Goal: Transaction & Acquisition: Book appointment/travel/reservation

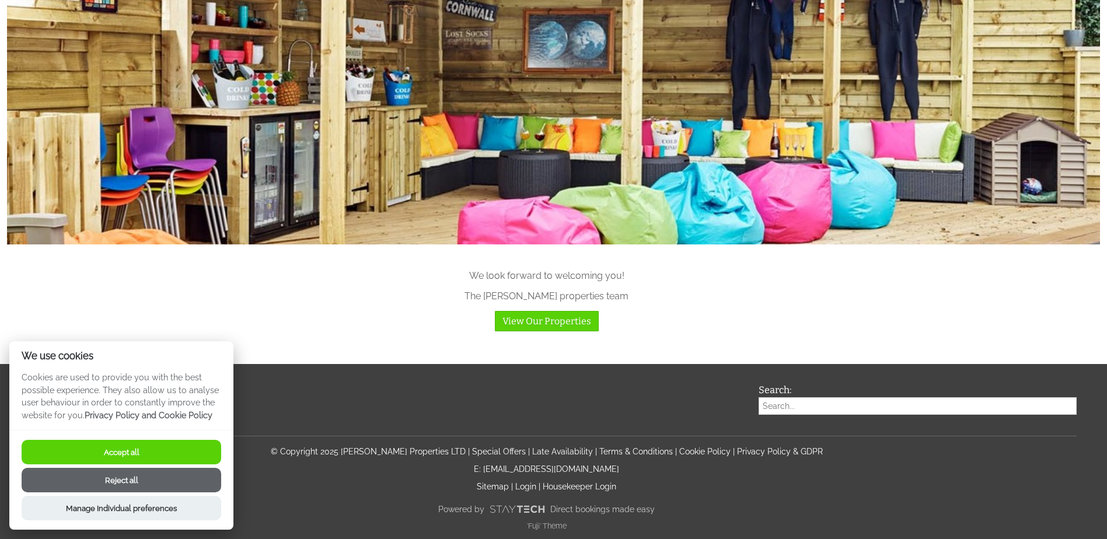
scroll to position [1423, 0]
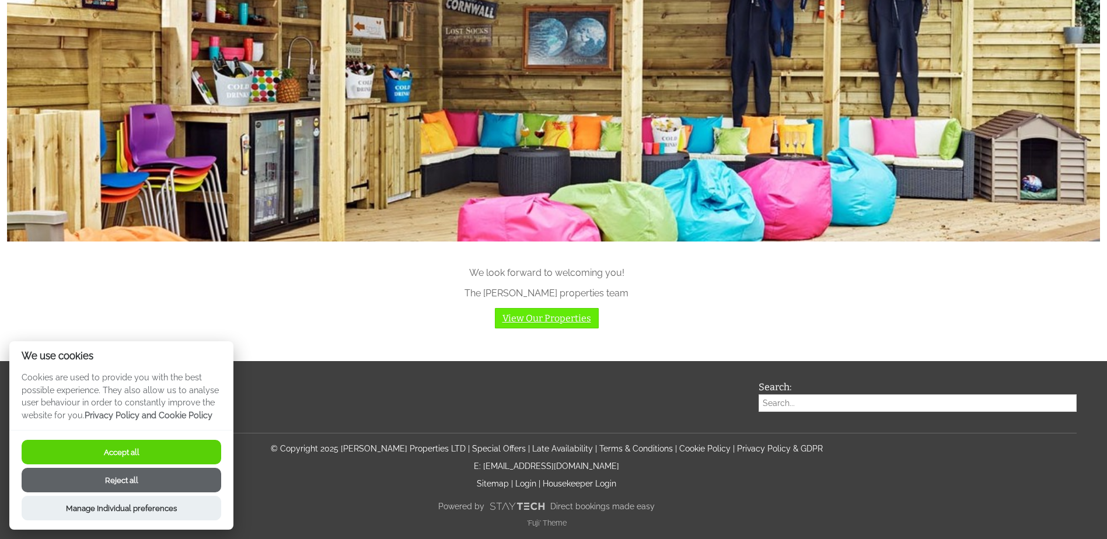
click at [521, 322] on link "View Our Properties" at bounding box center [547, 318] width 104 height 20
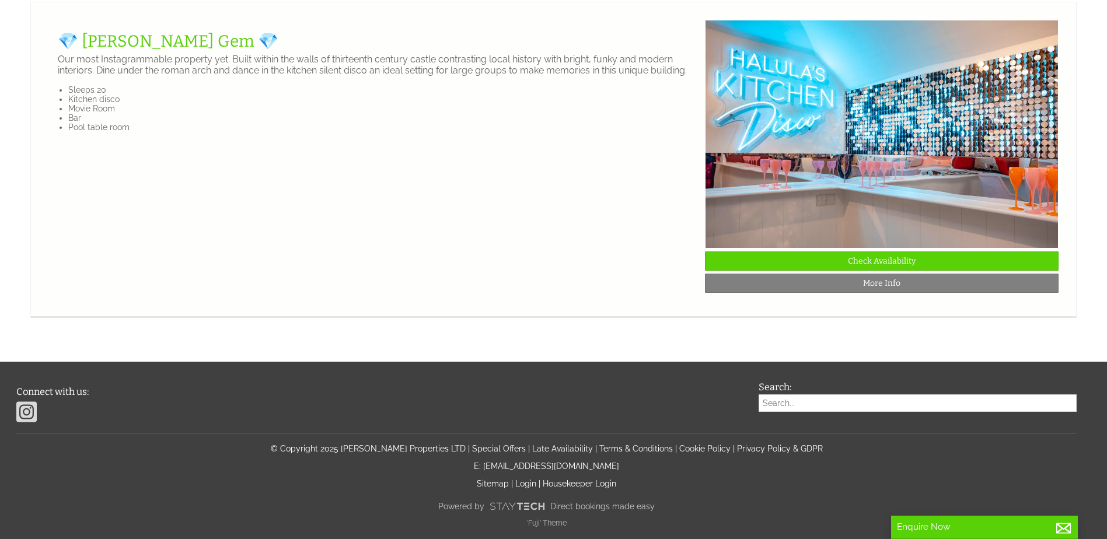
scroll to position [2101, 0]
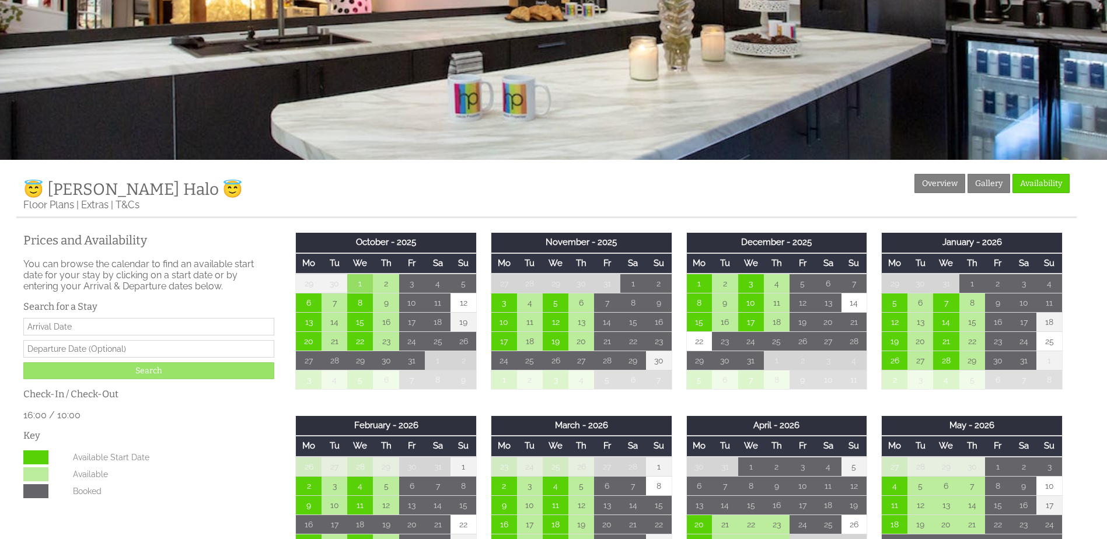
scroll to position [292, 0]
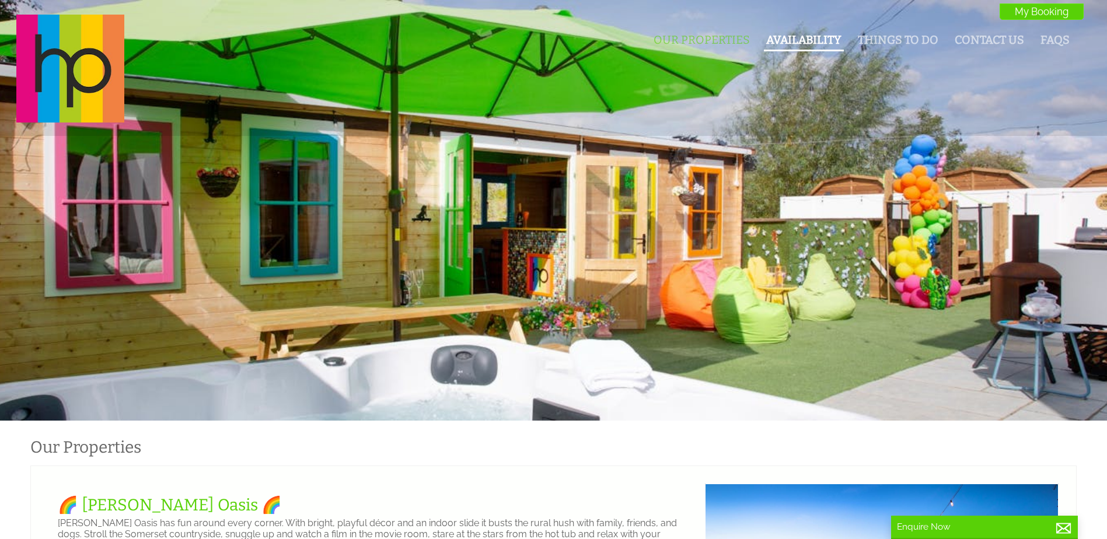
click at [778, 38] on link "Availability" at bounding box center [803, 39] width 75 height 13
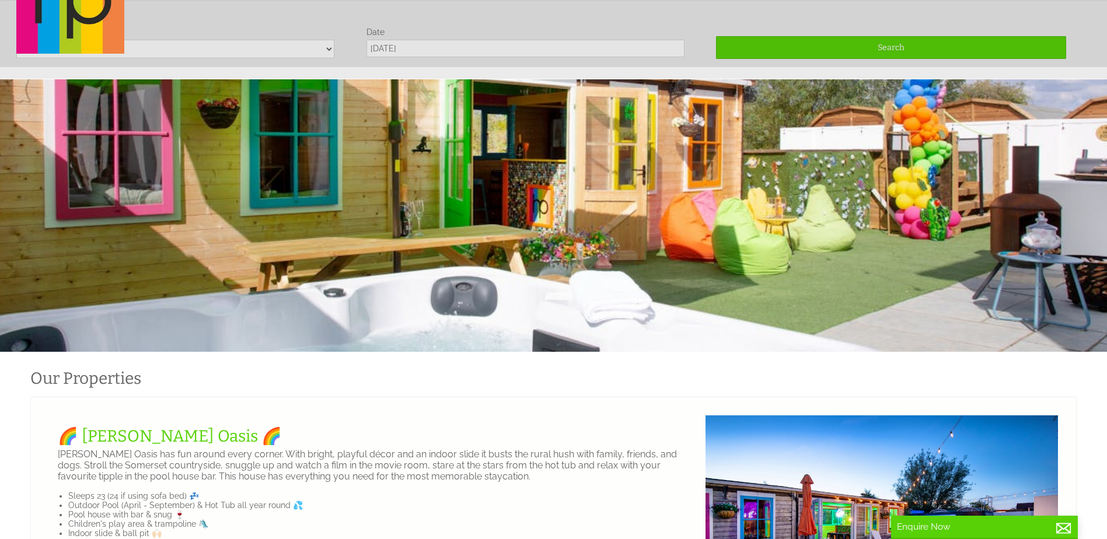
click at [190, 50] on div "Our Properties Availability Things To Do Contact Us FAQs My Booking My Booking" at bounding box center [546, 1] width 1074 height 110
click at [324, 50] on div "Our Properties Availability Things To Do Contact Us FAQs My Booking My Booking" at bounding box center [546, 1] width 1074 height 110
click at [329, 50] on div "Our Properties Availability Things To Do Contact Us FAQs My Booking My Booking" at bounding box center [546, 1] width 1074 height 110
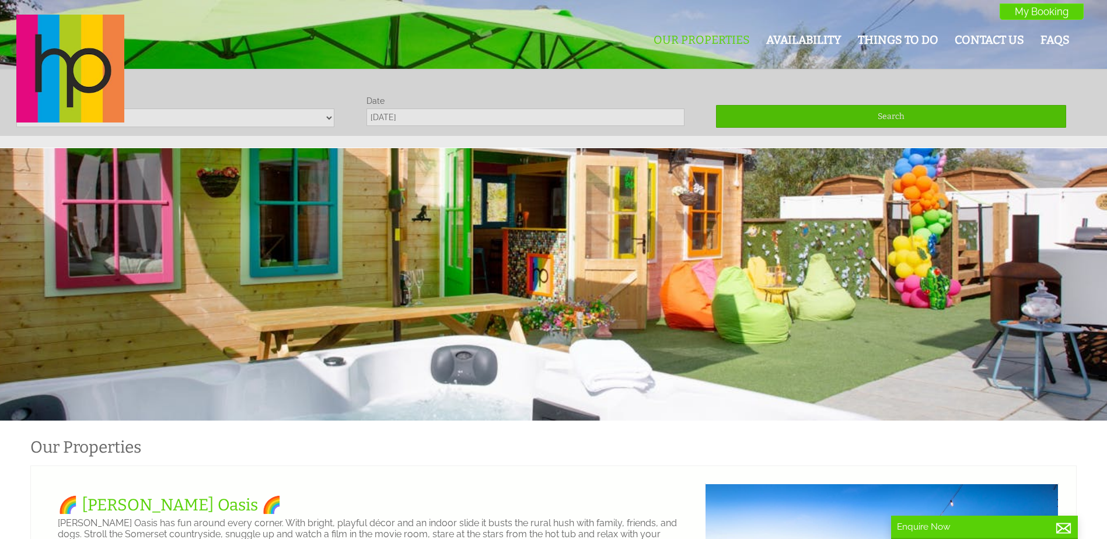
click at [405, 121] on div "Our Properties Availability Things To Do Contact Us FAQs My Booking My Booking" at bounding box center [546, 70] width 1074 height 110
click at [407, 117] on div "Our Properties Availability Things To Do Contact Us FAQs My Booking My Booking" at bounding box center [546, 70] width 1074 height 110
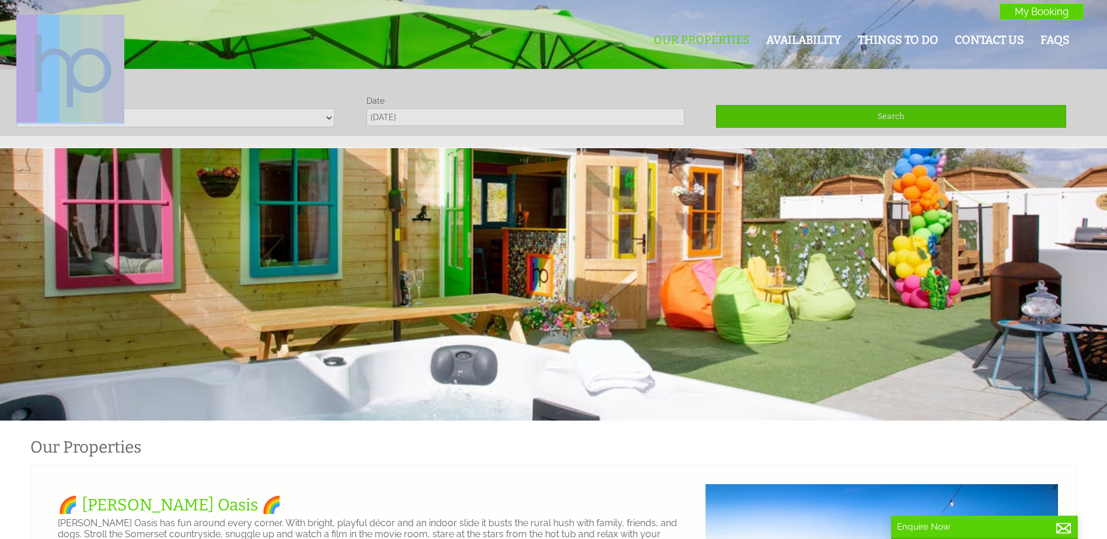
click at [407, 117] on div "Our Properties Availability Things To Do Contact Us FAQs My Booking My Booking" at bounding box center [546, 70] width 1074 height 110
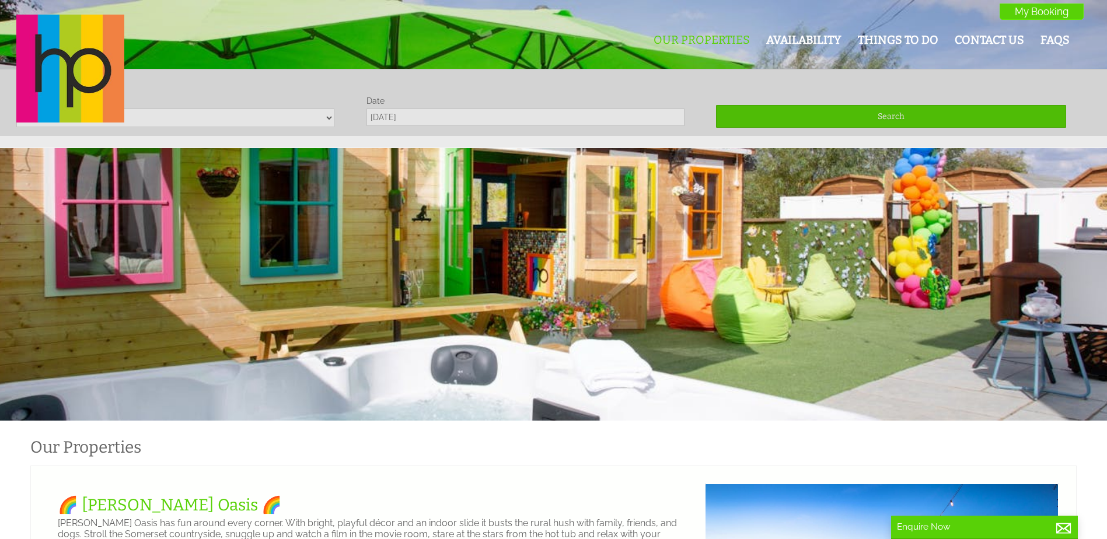
click at [162, 114] on div "Our Properties Availability Things To Do Contact Us FAQs My Booking My Booking" at bounding box center [546, 70] width 1074 height 110
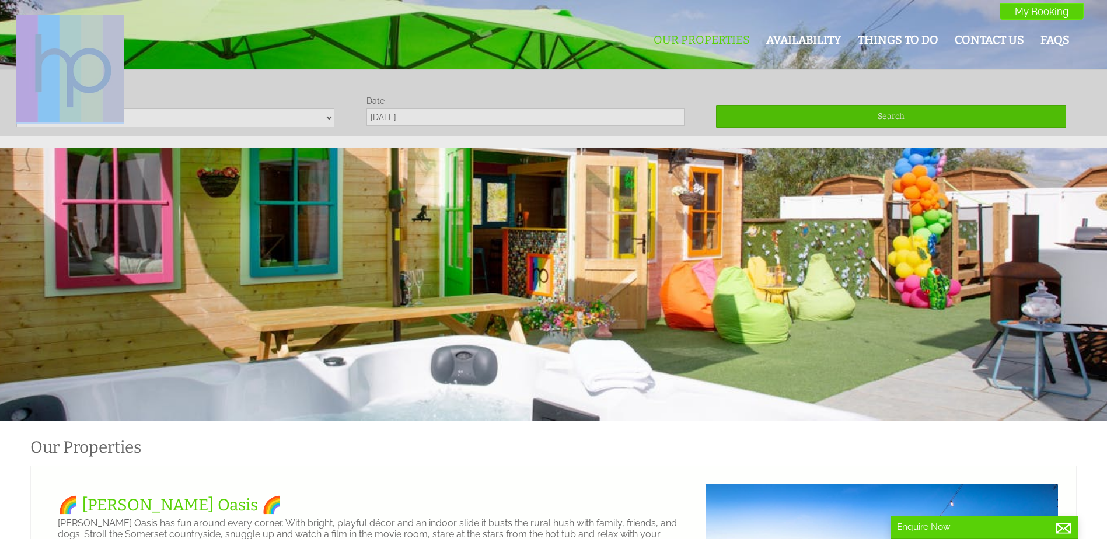
click at [162, 114] on div "Our Properties Availability Things To Do Contact Us FAQs My Booking My Booking" at bounding box center [546, 70] width 1074 height 110
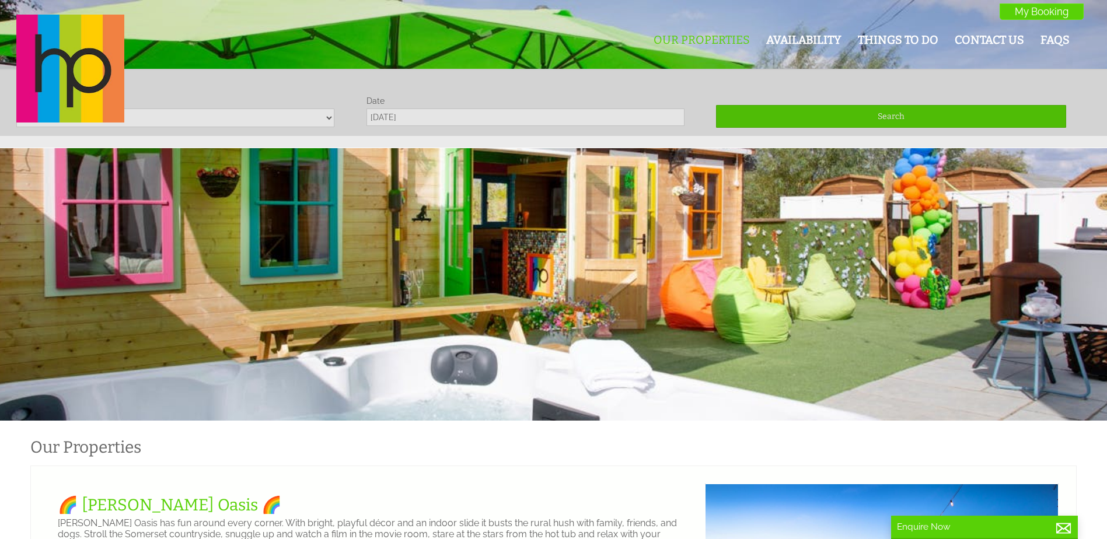
drag, startPoint x: 162, startPoint y: 114, endPoint x: 167, endPoint y: 120, distance: 7.9
click at [167, 120] on div "Our Properties Availability Things To Do Contact Us FAQs My Booking My Booking" at bounding box center [546, 70] width 1074 height 110
click at [326, 120] on div "Our Properties Availability Things To Do Contact Us FAQs My Booking My Booking" at bounding box center [546, 70] width 1074 height 110
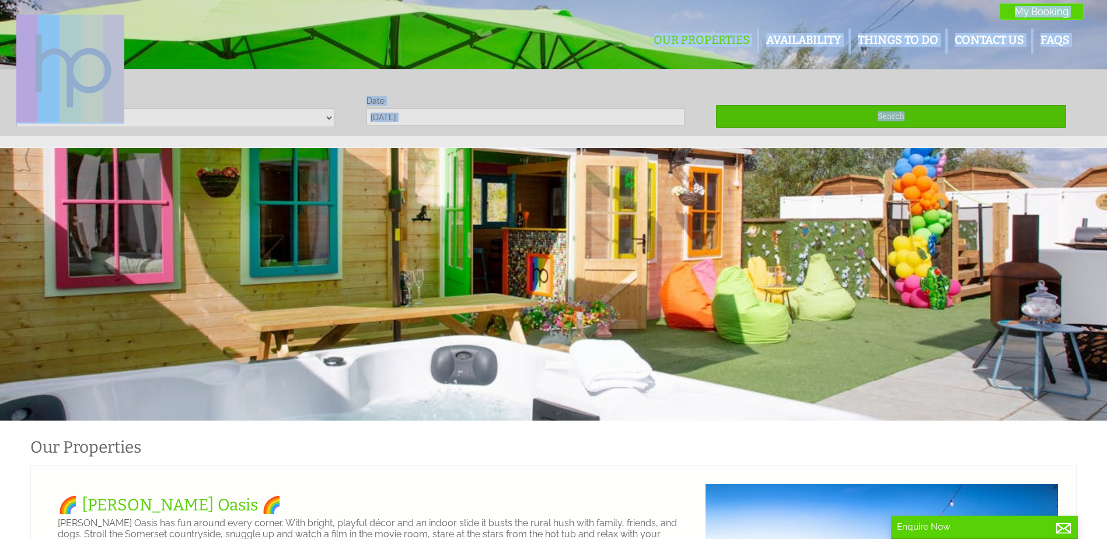
drag, startPoint x: 326, startPoint y: 120, endPoint x: -36, endPoint y: 123, distance: 361.8
click at [229, 146] on div "Guests 1 2 3 4 5 6 7 8 9 10 11 12 13 14 15 16 17 18 19 20 21 22 23 24 25 26 27 …" at bounding box center [553, 108] width 1107 height 79
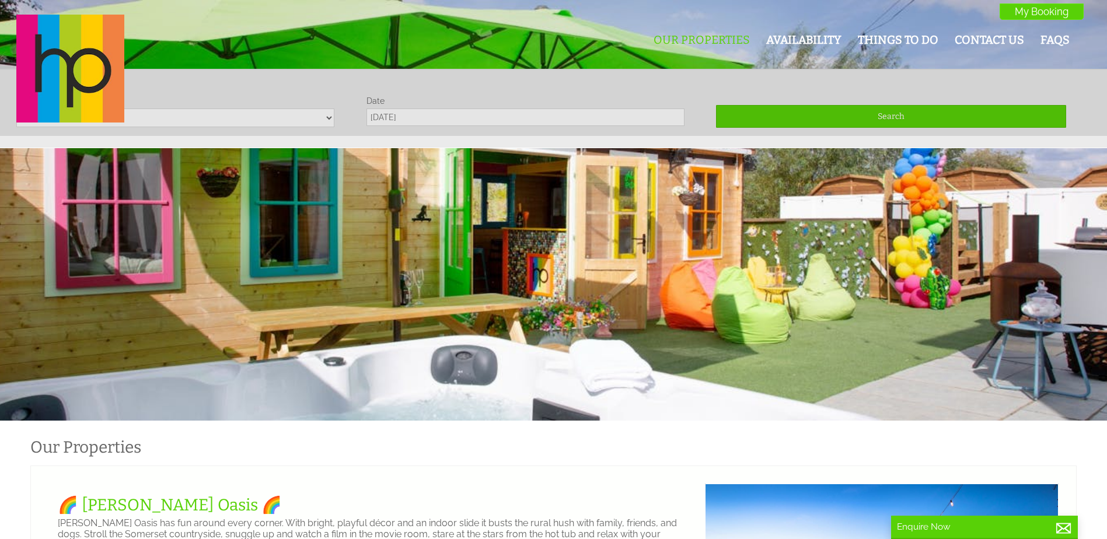
click at [905, 118] on div "Our Properties Availability Things To Do Contact Us FAQs My Booking My Booking" at bounding box center [546, 70] width 1074 height 110
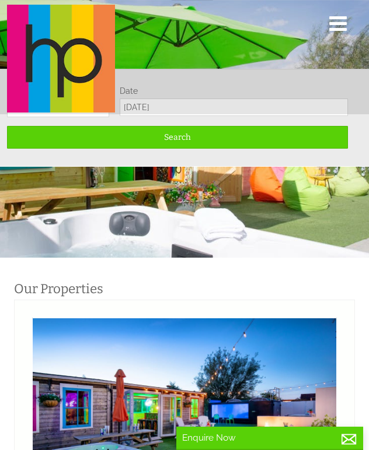
click at [30, 116] on select "1 2 3 4 5 6 7 8 9 10 11 12 13 14 15 16 17 18 19 20 21 22 23 24 25 26 27 28" at bounding box center [58, 108] width 102 height 19
select select "27"
click at [7, 99] on select "1 2 3 4 5 6 7 8 9 10 11 12 13 14 15 16 17 18 19 20 21 22 23 24 25 26 27 28" at bounding box center [58, 108] width 102 height 19
click at [128, 114] on div "Our Properties Availability Things To Do Contact Us FAQs My Booking My Booking" at bounding box center [177, 60] width 355 height 110
click at [137, 109] on div "Our Properties Availability Things To Do Contact Us FAQs My Booking My Booking" at bounding box center [177, 60] width 355 height 110
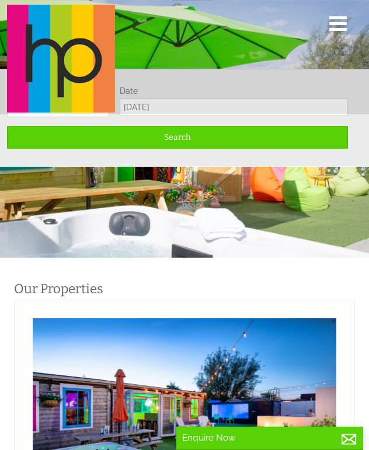
click at [142, 118] on div "Search" at bounding box center [177, 117] width 341 height 62
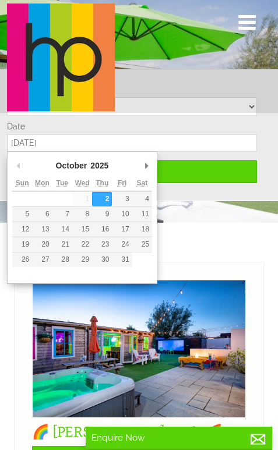
click at [59, 141] on input "[DATE]" at bounding box center [132, 143] width 250 height 18
type input "[DATE]"
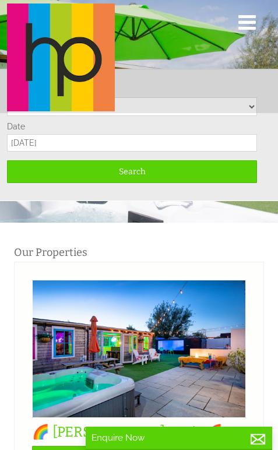
click at [134, 159] on div "Search" at bounding box center [132, 168] width 250 height 32
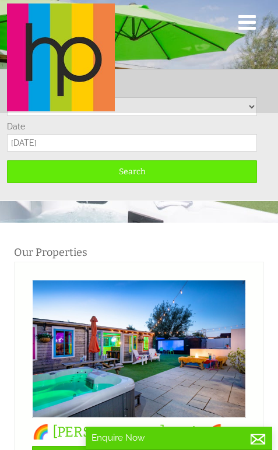
click at [134, 167] on span "Search" at bounding box center [132, 172] width 27 height 10
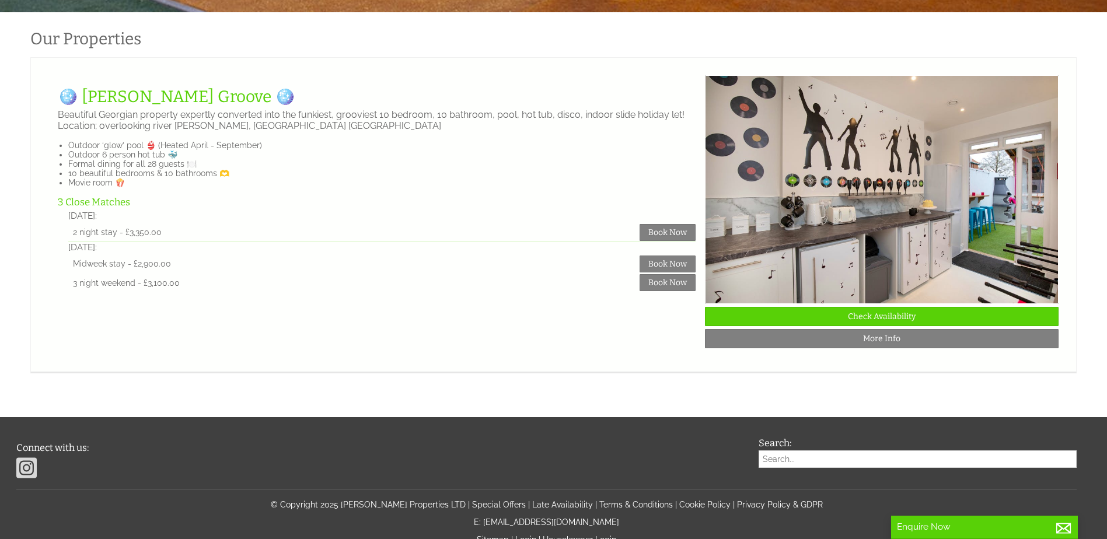
scroll to position [0, 11298]
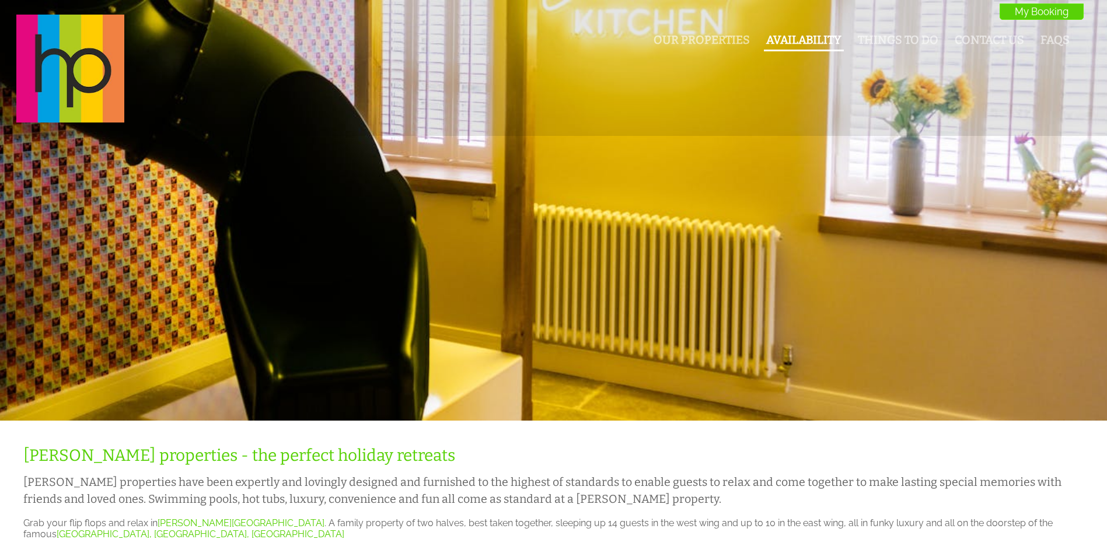
click at [800, 38] on link "Availability" at bounding box center [803, 39] width 75 height 13
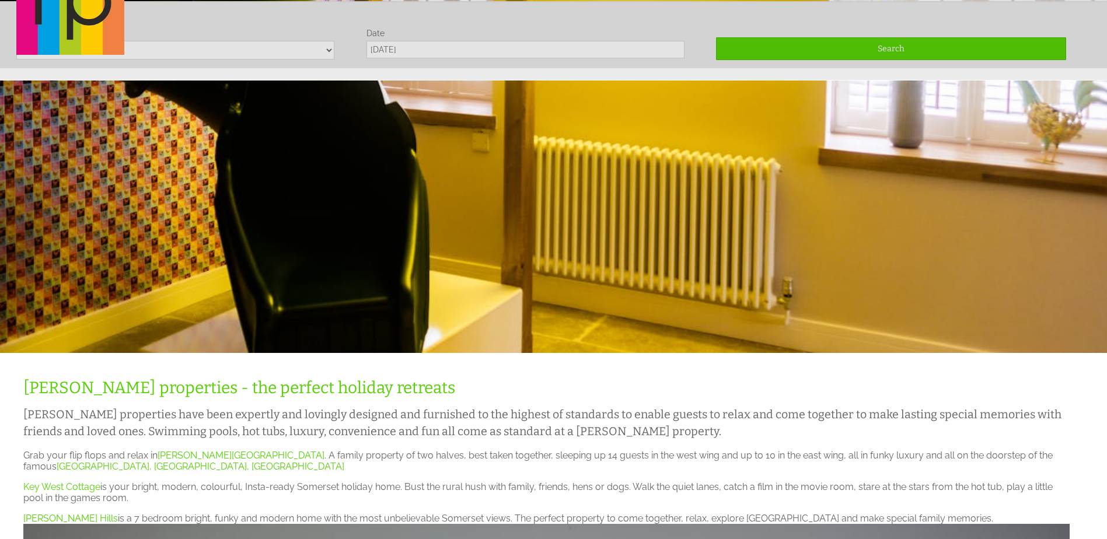
scroll to position [69, 0]
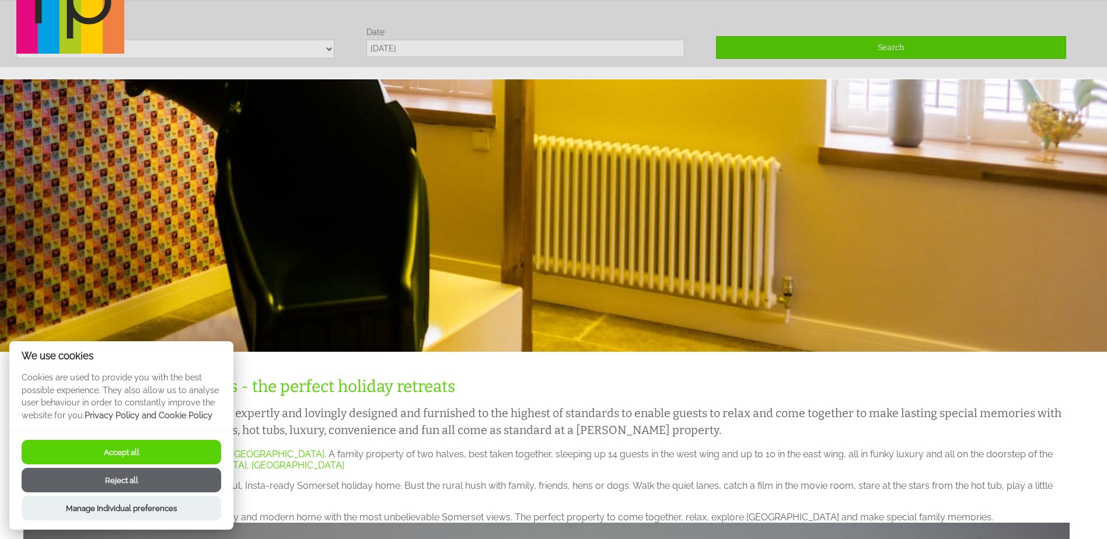
click at [36, 54] on link at bounding box center [45, 1] width 58 height 110
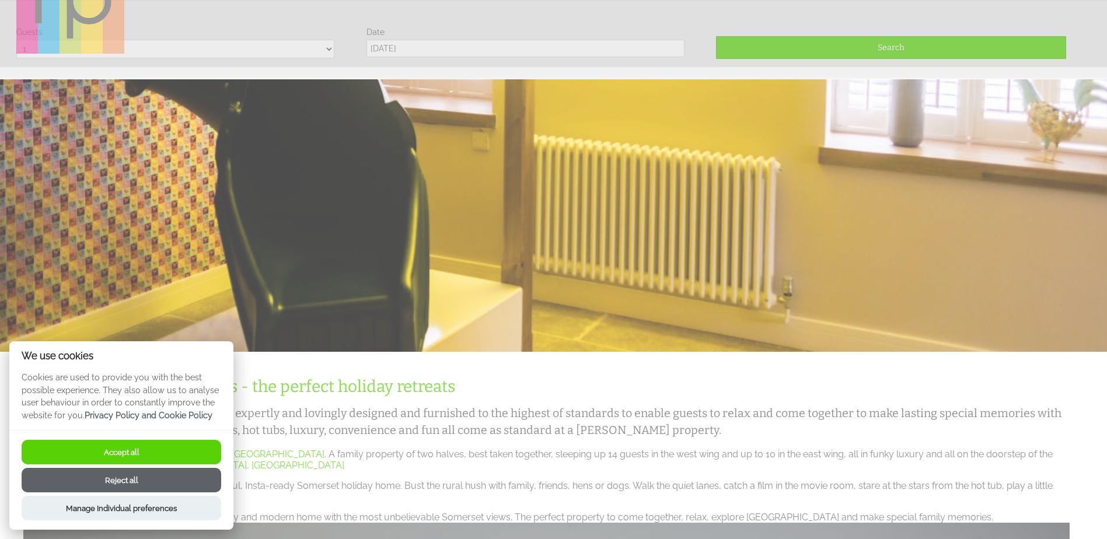
scroll to position [0, 0]
